Goal: Task Accomplishment & Management: Complete application form

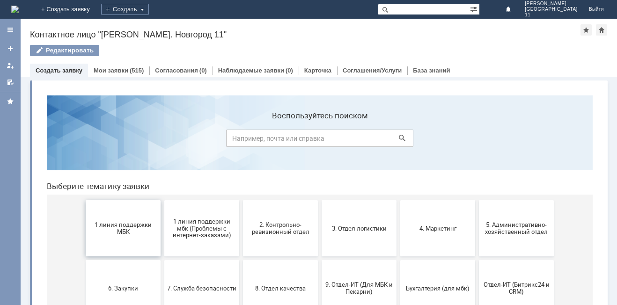
click at [122, 239] on button "1 линия поддержки МБК" at bounding box center [123, 228] width 75 height 56
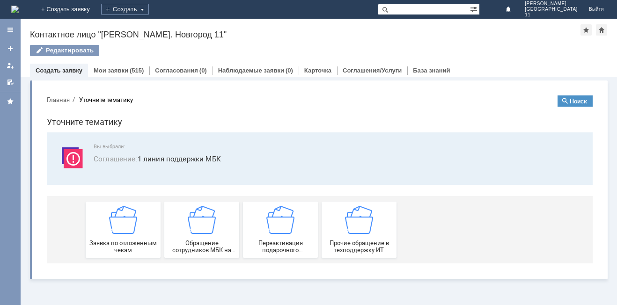
click at [122, 239] on div "Заявка по отложенным чекам" at bounding box center [123, 230] width 69 height 48
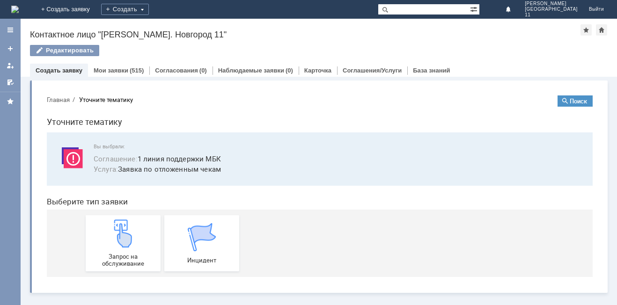
click at [122, 239] on img at bounding box center [123, 234] width 28 height 28
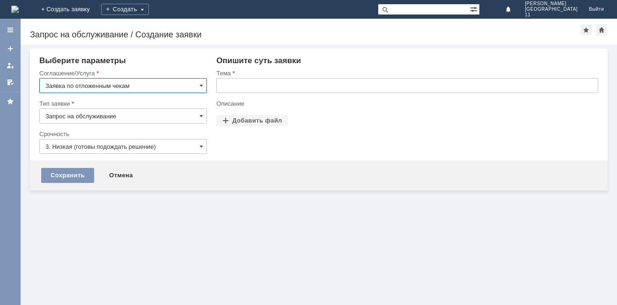
click at [286, 85] on input "text" at bounding box center [407, 85] width 382 height 15
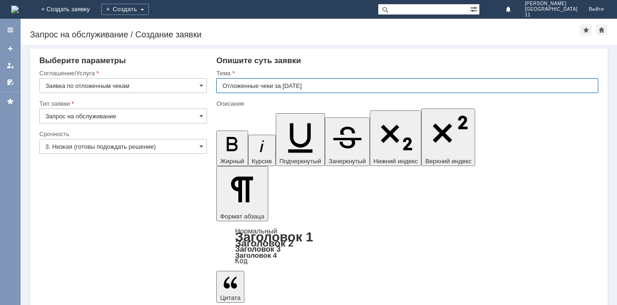
type input "Отложенные чеки за [DATE]"
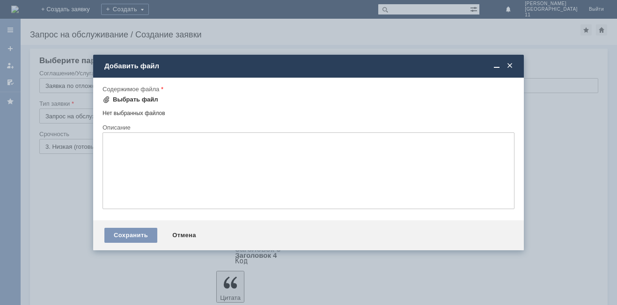
click at [123, 101] on div "Выбрать файл" at bounding box center [135, 99] width 45 height 7
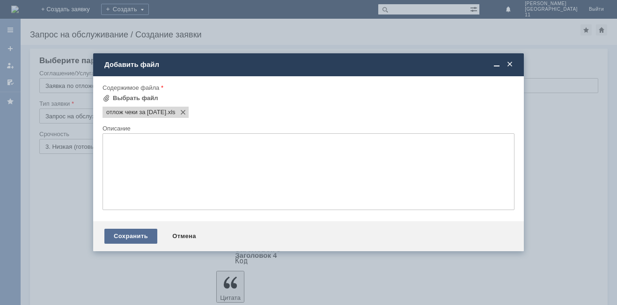
click at [134, 233] on div "Сохранить" at bounding box center [130, 236] width 53 height 15
